Goal: Information Seeking & Learning: Find specific page/section

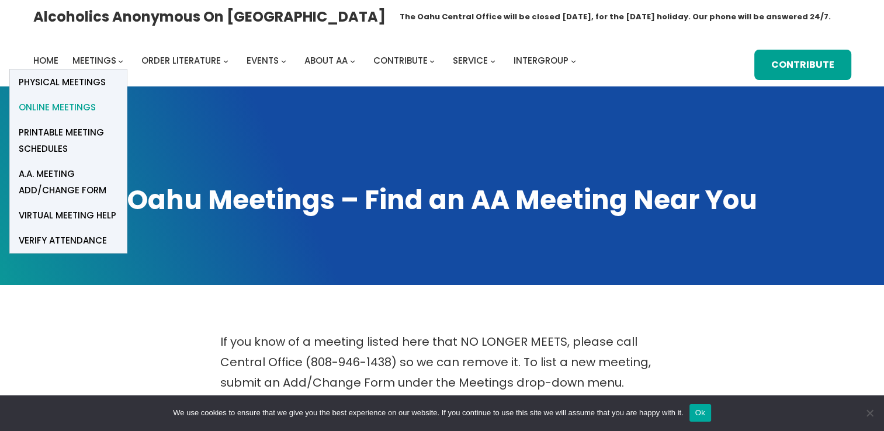
click at [70, 107] on span "Online Meetings" at bounding box center [57, 107] width 77 height 16
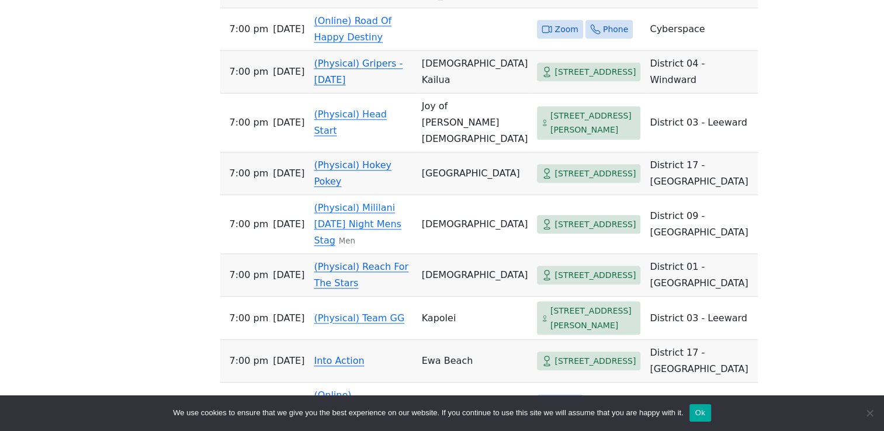
scroll to position [1110, 0]
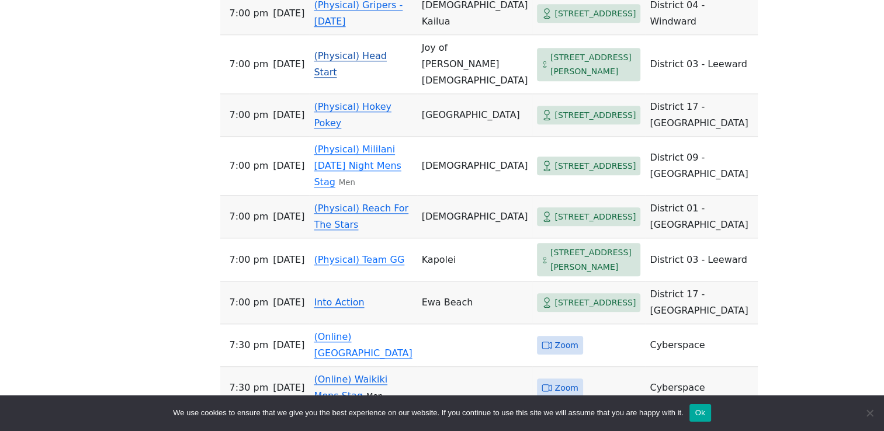
click at [550, 79] on span "[STREET_ADDRESS][PERSON_NAME]" at bounding box center [593, 64] width 86 height 29
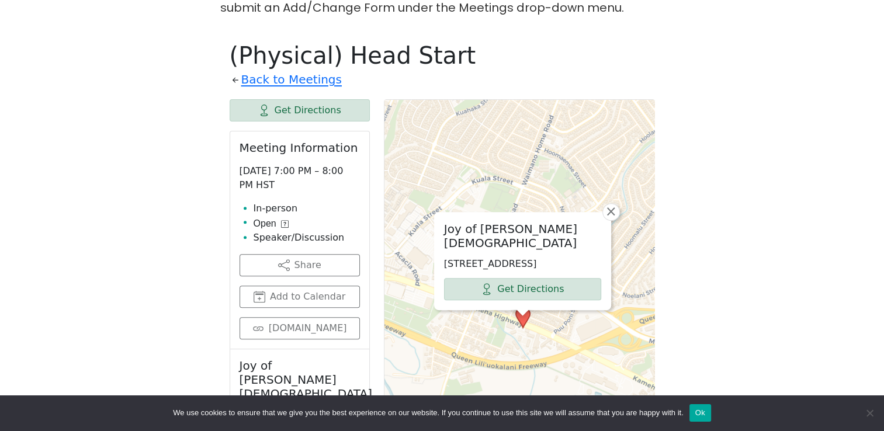
scroll to position [349, 0]
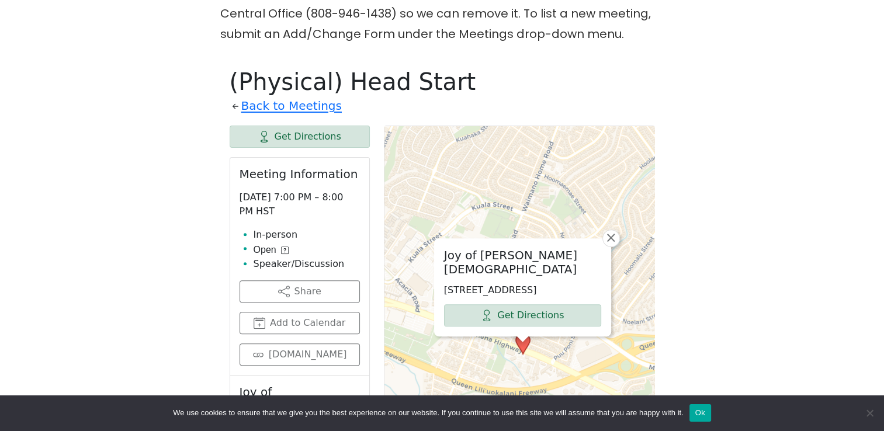
click at [530, 359] on div "Joy of [PERSON_NAME][DEMOGRAPHIC_DATA] [STREET_ADDRESS] Get Directions × Leafle…" at bounding box center [519, 418] width 271 height 584
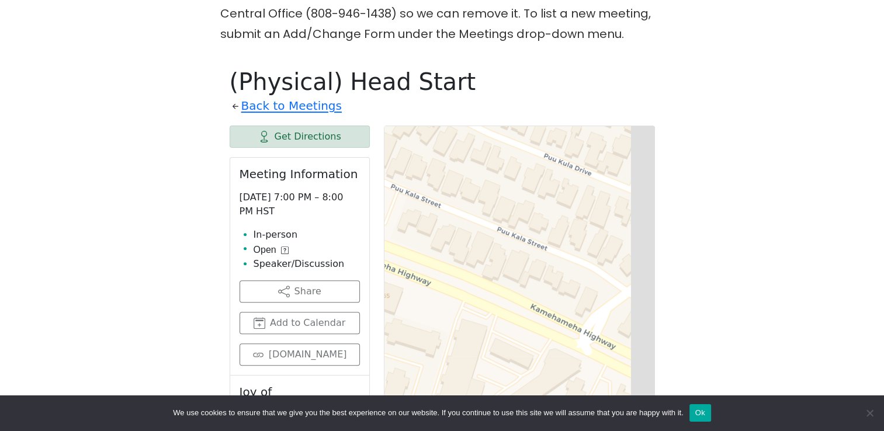
drag, startPoint x: 546, startPoint y: 337, endPoint x: 432, endPoint y: 295, distance: 121.4
click at [432, 295] on div "Leaflet | © OpenStreetMap contributors © CARTO" at bounding box center [519, 418] width 271 height 584
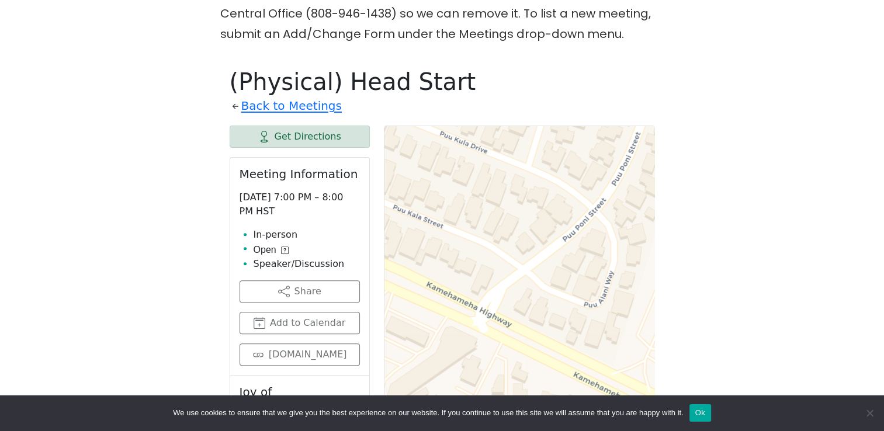
drag, startPoint x: 513, startPoint y: 284, endPoint x: 425, endPoint y: 263, distance: 90.8
click at [409, 262] on div "Leaflet | © OpenStreetMap contributors © CARTO" at bounding box center [519, 418] width 271 height 584
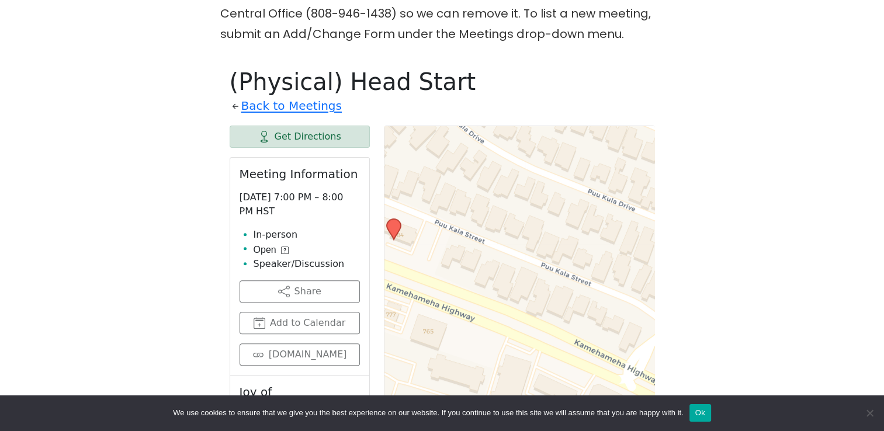
drag, startPoint x: 485, startPoint y: 269, endPoint x: 640, endPoint y: 339, distance: 170.4
click at [641, 338] on div "Leaflet | © OpenStreetMap contributors © CARTO" at bounding box center [519, 418] width 271 height 584
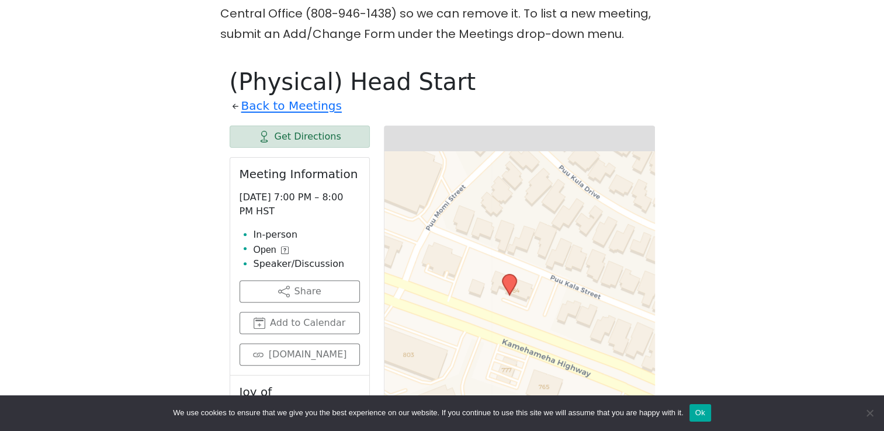
drag, startPoint x: 521, startPoint y: 293, endPoint x: 626, endPoint y: 337, distance: 113.6
click at [626, 337] on div "Leaflet | © OpenStreetMap contributors © CARTO" at bounding box center [519, 418] width 271 height 584
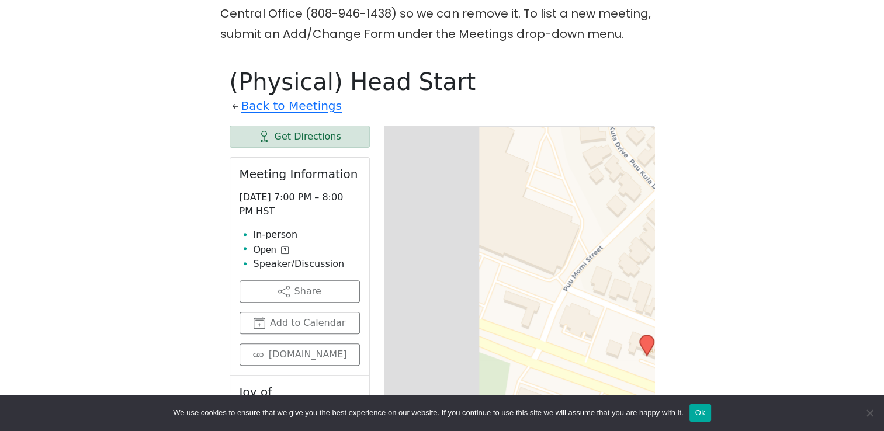
drag, startPoint x: 459, startPoint y: 273, endPoint x: 604, endPoint y: 340, distance: 160.2
click at [604, 340] on div "Leaflet | © OpenStreetMap contributors © CARTO" at bounding box center [519, 418] width 271 height 584
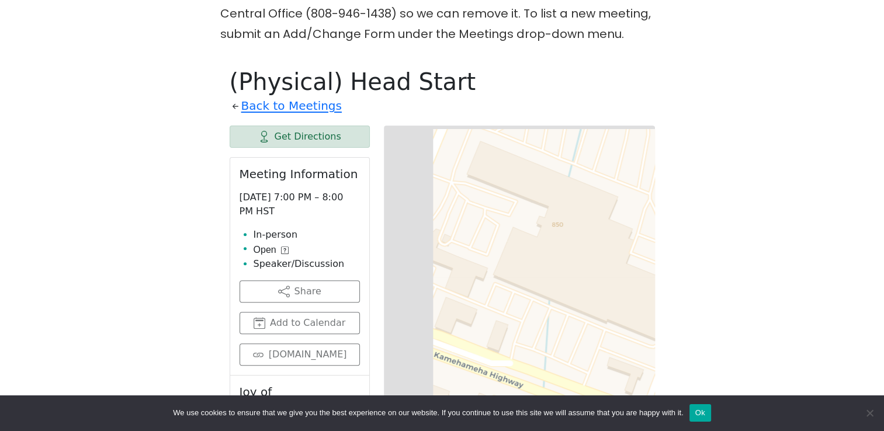
drag, startPoint x: 510, startPoint y: 274, endPoint x: 612, endPoint y: 350, distance: 126.5
click at [612, 350] on div "Leaflet | © OpenStreetMap contributors © CARTO" at bounding box center [519, 418] width 271 height 584
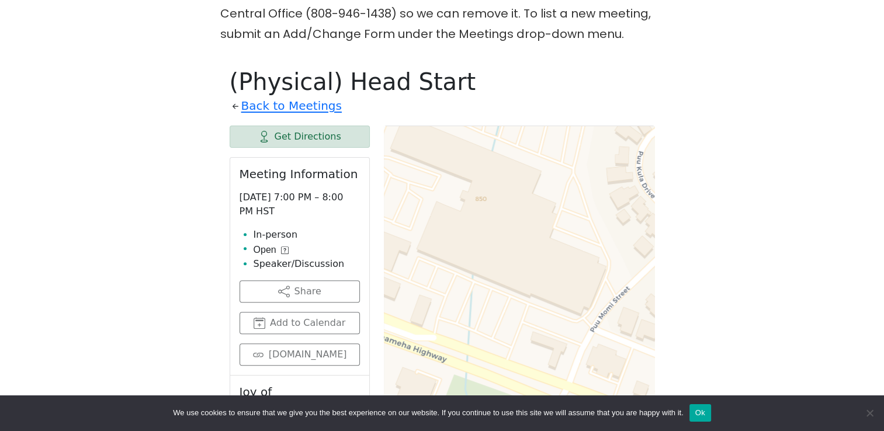
drag, startPoint x: 548, startPoint y: 301, endPoint x: 428, endPoint y: 248, distance: 131.0
click at [428, 248] on div "Leaflet | © OpenStreetMap contributors © CARTO" at bounding box center [519, 418] width 271 height 584
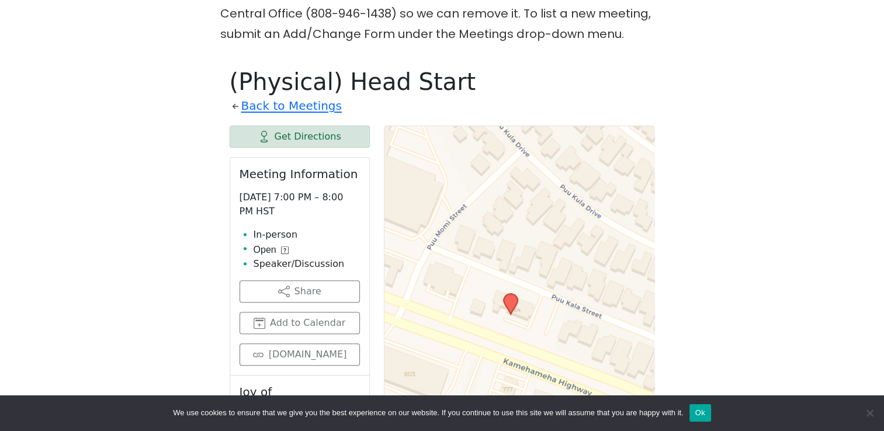
drag, startPoint x: 530, startPoint y: 286, endPoint x: 409, endPoint y: 218, distance: 138.3
click at [409, 218] on div "Leaflet | © OpenStreetMap contributors © CARTO" at bounding box center [519, 418] width 271 height 584
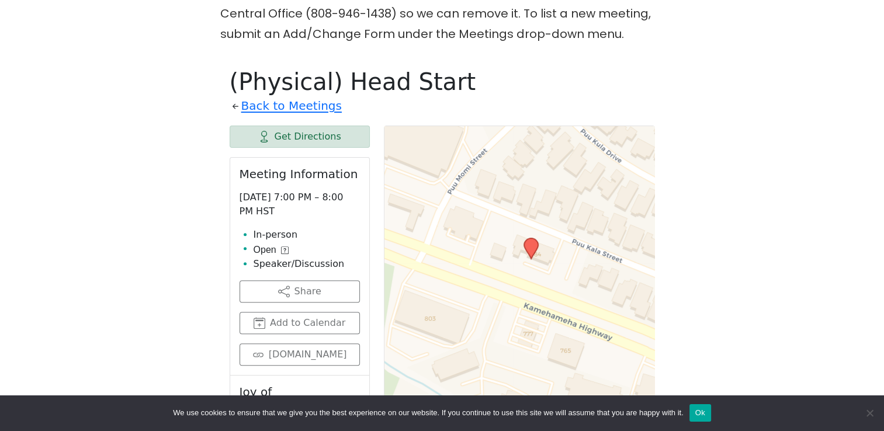
drag, startPoint x: 441, startPoint y: 246, endPoint x: 467, endPoint y: 195, distance: 57.5
click at [465, 195] on div "Leaflet | © OpenStreetMap contributors © CARTO" at bounding box center [519, 418] width 271 height 584
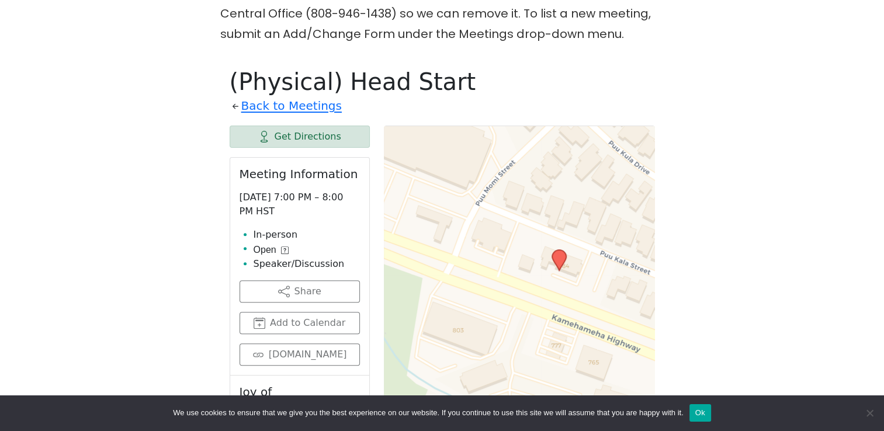
drag, startPoint x: 458, startPoint y: 284, endPoint x: 478, endPoint y: 297, distance: 24.0
click at [479, 298] on div "Leaflet | © OpenStreetMap contributors © CARTO" at bounding box center [519, 418] width 271 height 584
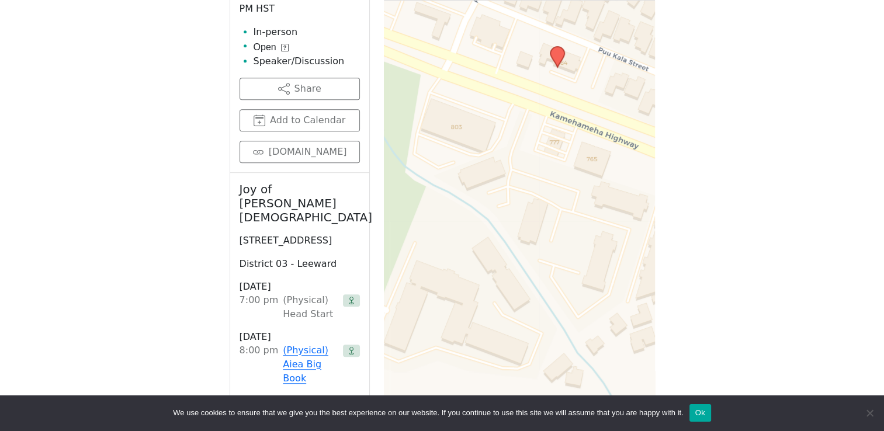
scroll to position [555, 0]
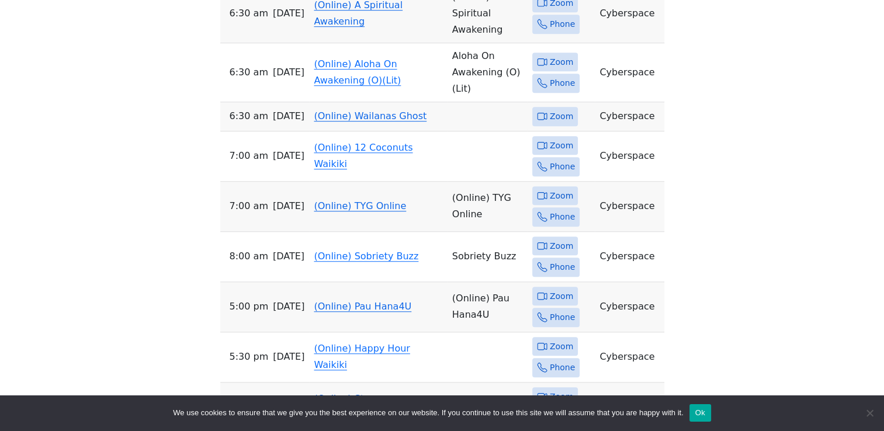
scroll to position [876, 0]
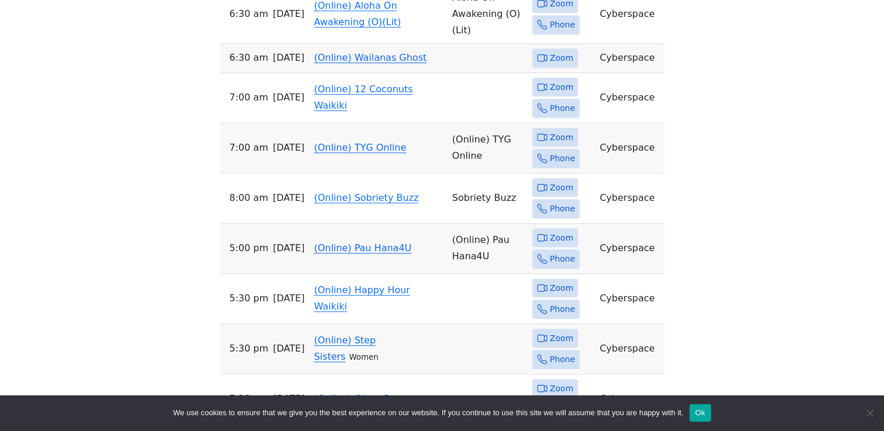
drag, startPoint x: 161, startPoint y: 216, endPoint x: 167, endPoint y: 216, distance: 6.4
drag, startPoint x: 167, startPoint y: 216, endPoint x: 137, endPoint y: 243, distance: 40.5
click at [137, 243] on div "If you know of a meeting listed here that NO LONGER MEETS, please call Central …" at bounding box center [441, 53] width 795 height 1194
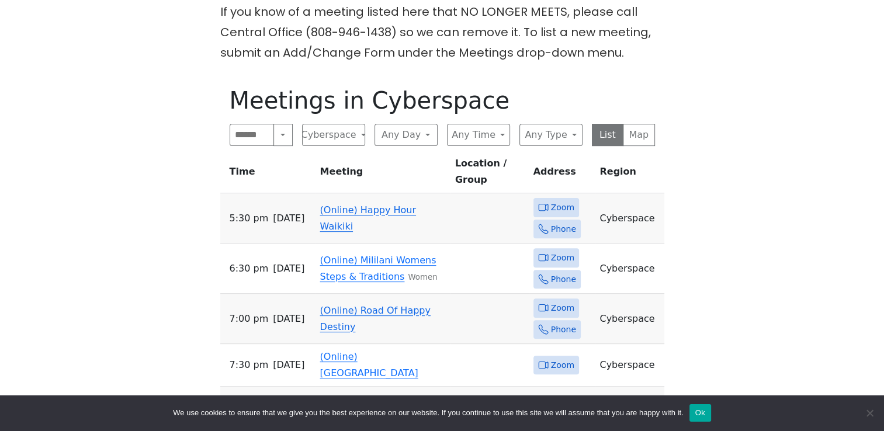
scroll to position [350, 0]
